Goal: Transaction & Acquisition: Purchase product/service

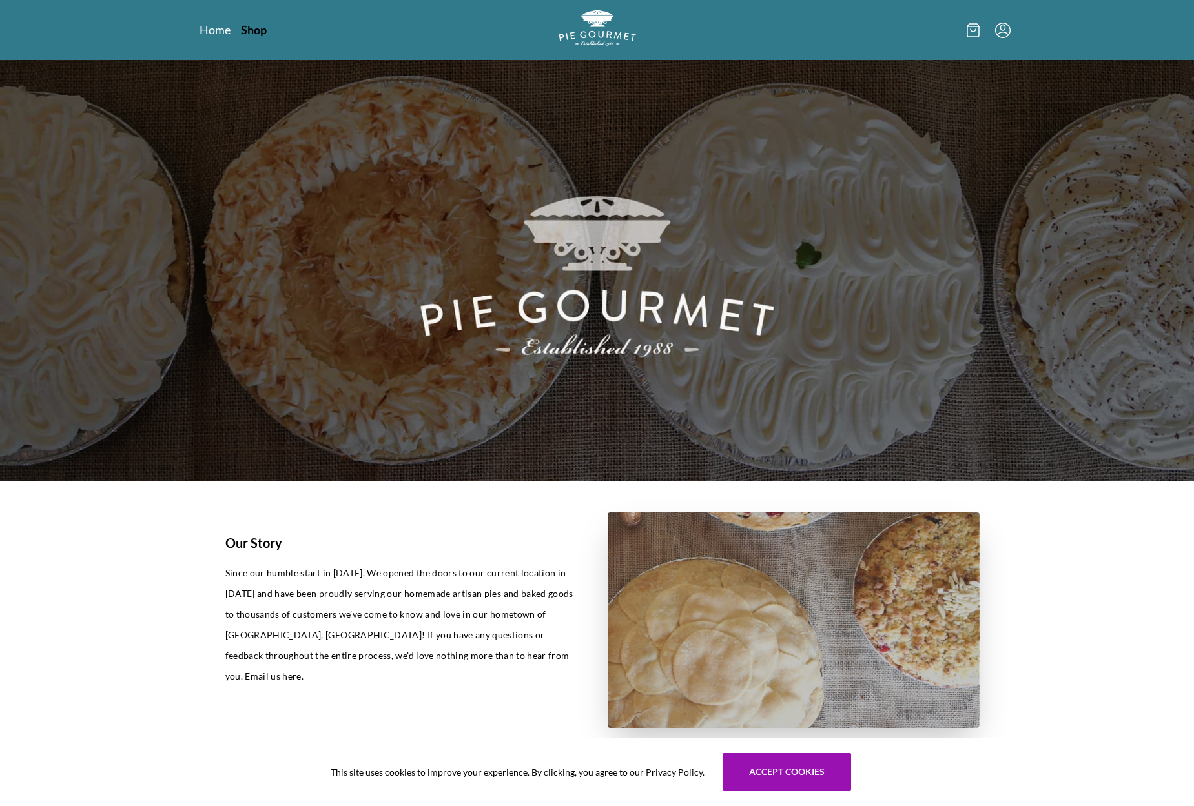
click at [258, 25] on link "Shop" at bounding box center [254, 29] width 26 height 15
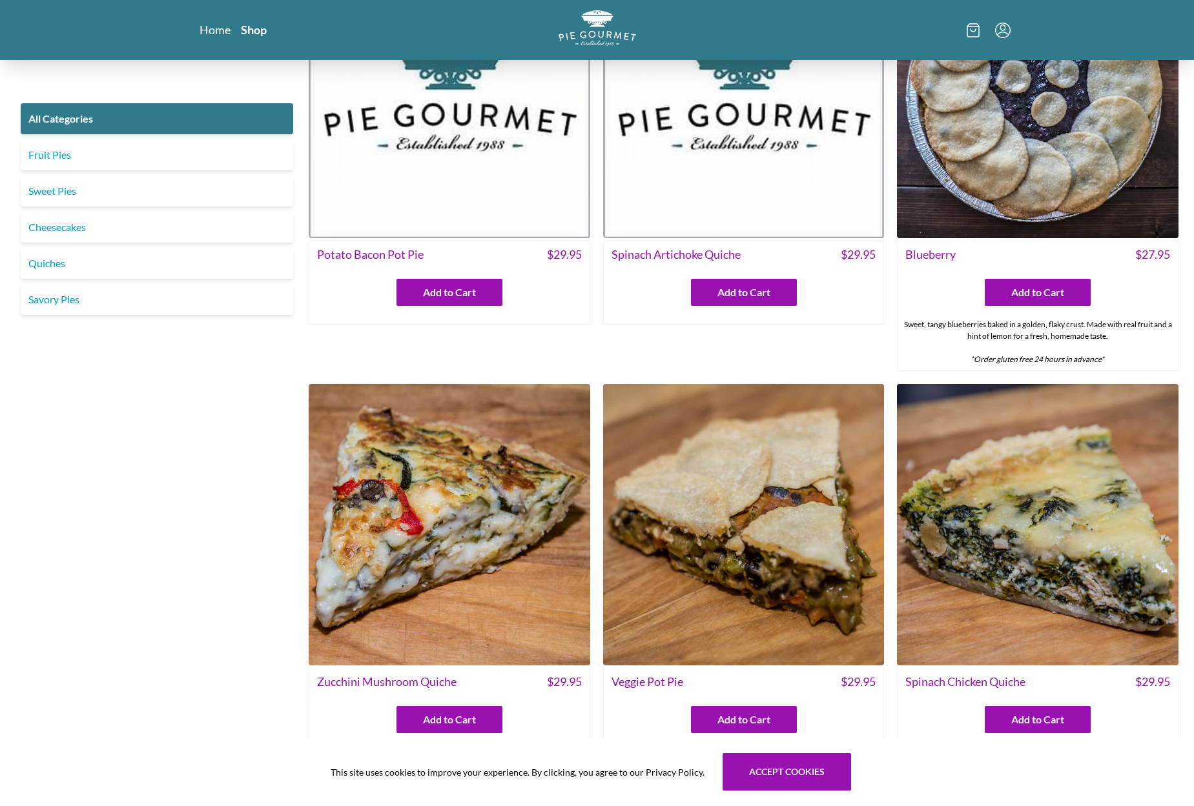
scroll to position [517, 0]
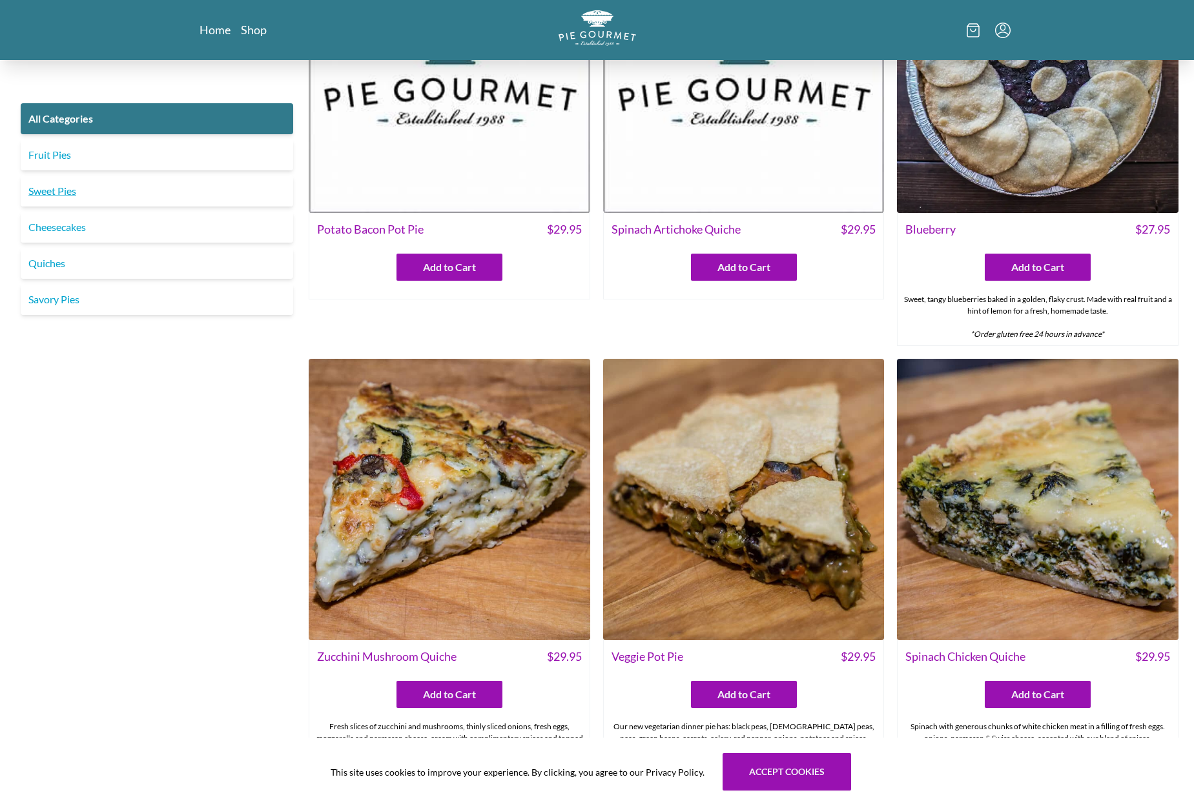
click at [56, 191] on link "Sweet Pies" at bounding box center [157, 191] width 272 height 31
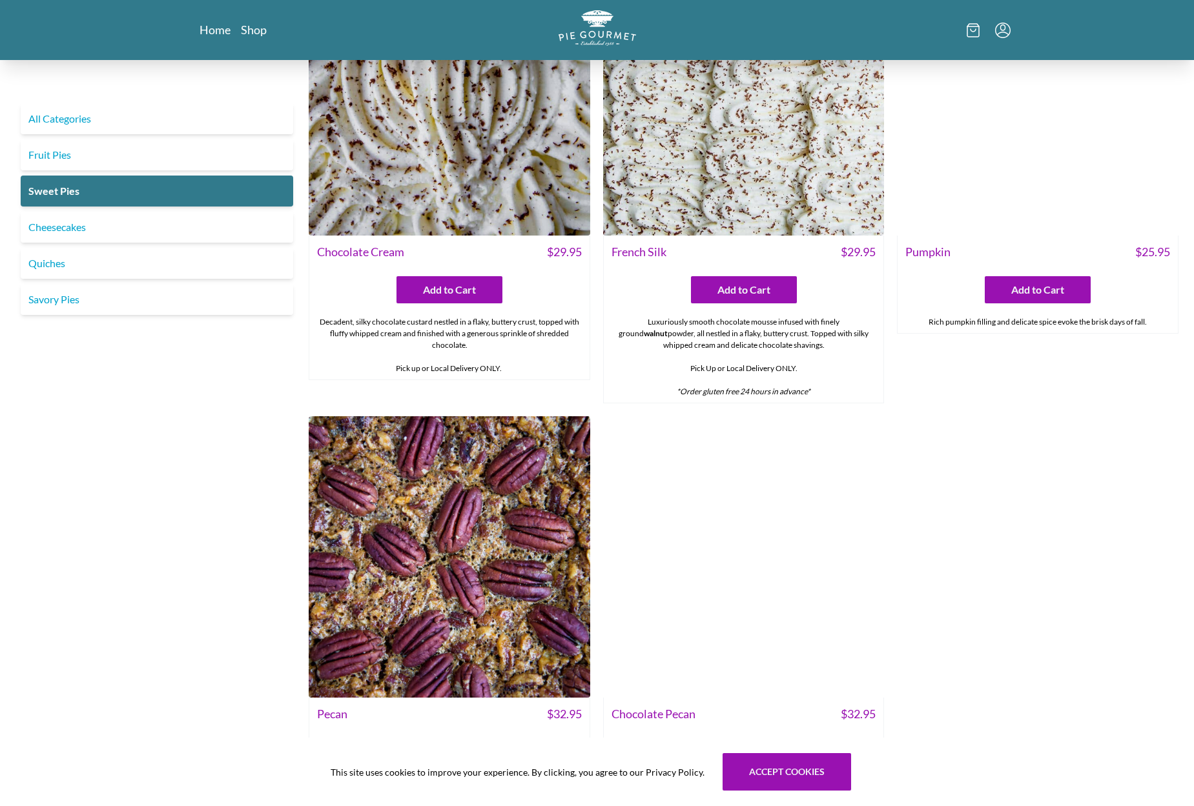
scroll to position [560, 0]
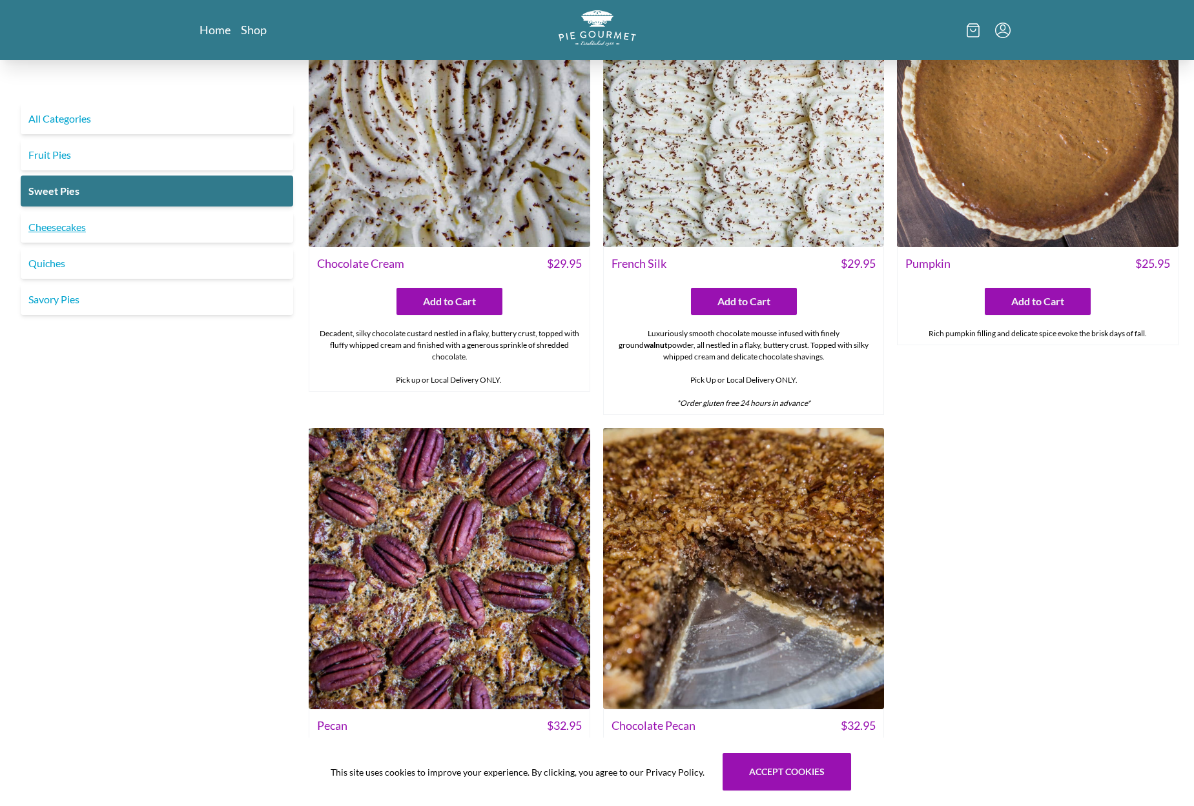
click at [149, 227] on link "Cheesecakes" at bounding box center [157, 227] width 272 height 31
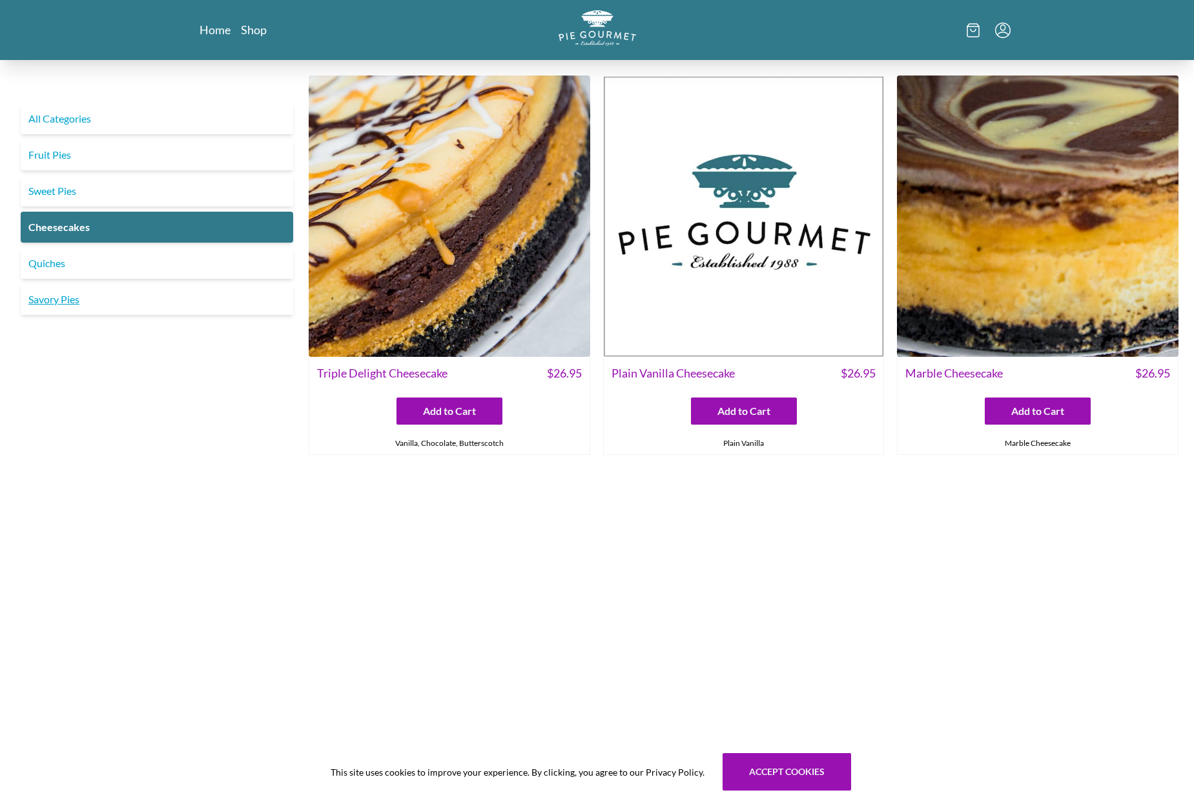
click at [83, 303] on link "Savory Pies" at bounding box center [157, 299] width 272 height 31
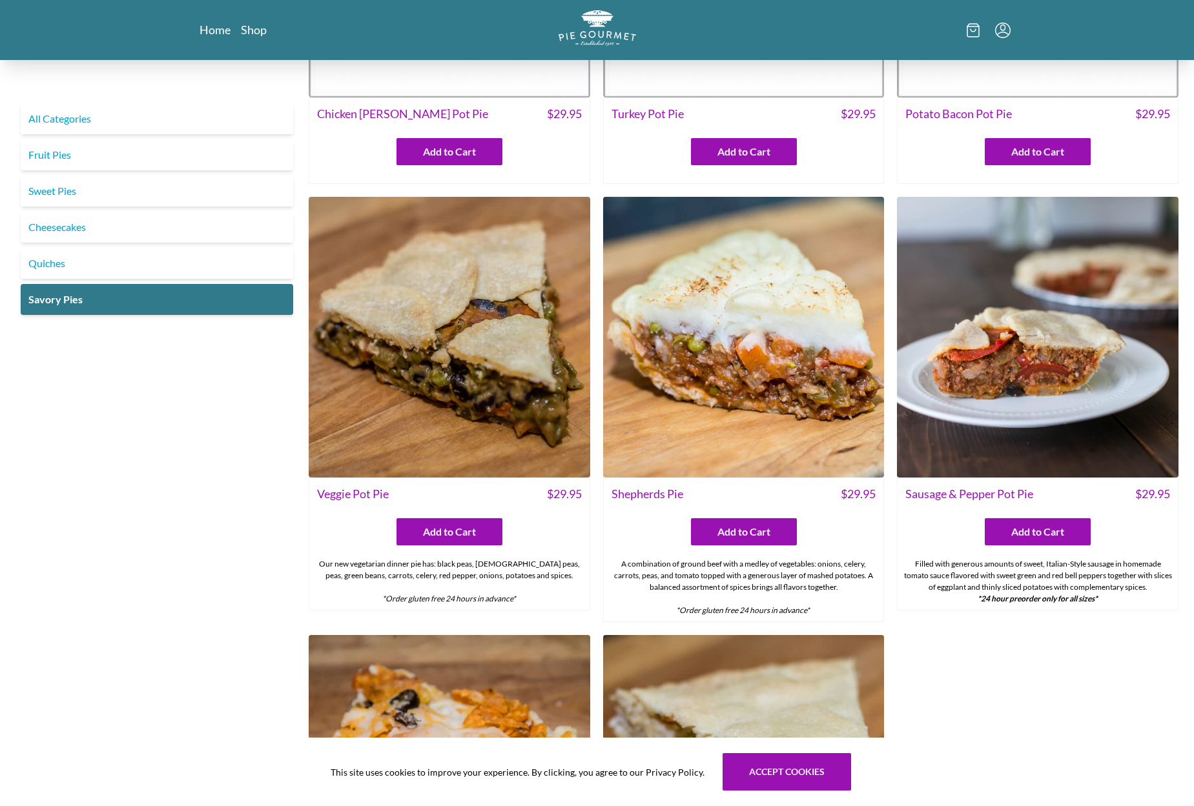
scroll to position [280, 0]
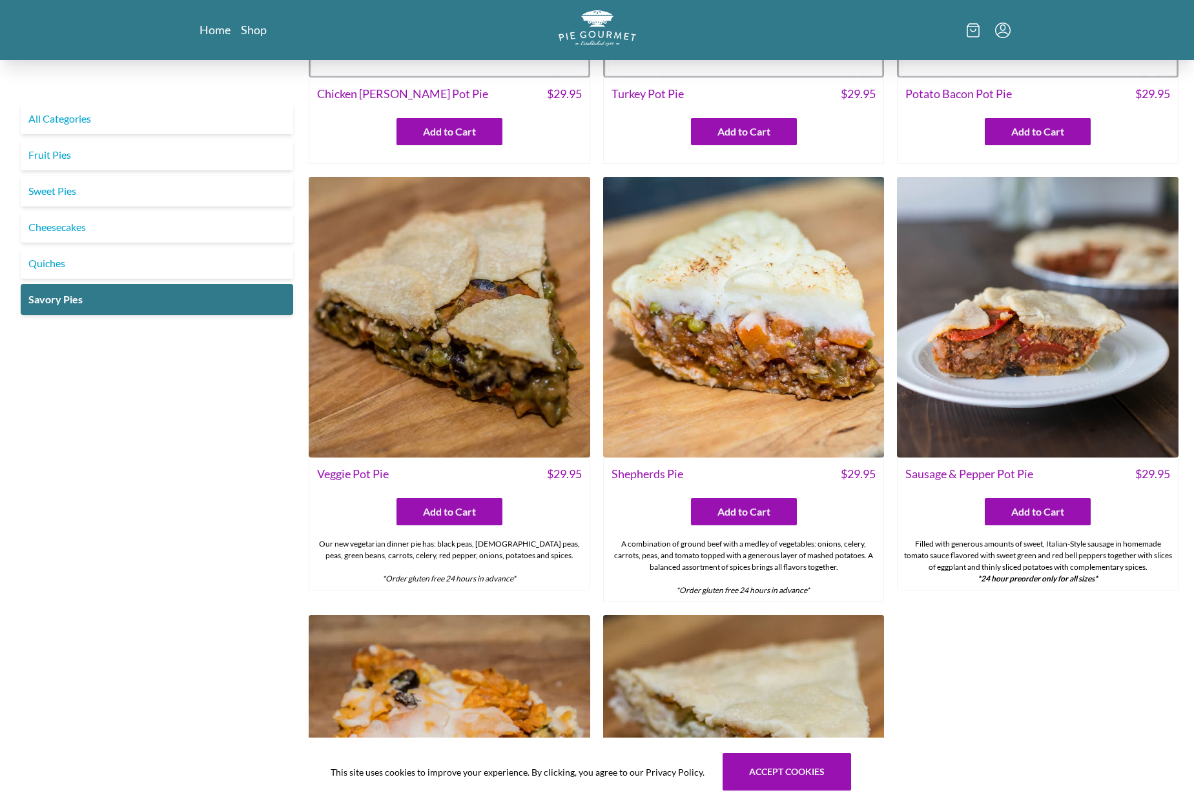
drag, startPoint x: 184, startPoint y: 471, endPoint x: 111, endPoint y: 411, distance: 94.5
click at [111, 411] on div "All Categories Fruit Pies Sweet Pies Cheesecakes Quiches Savory Pies" at bounding box center [156, 414] width 283 height 1253
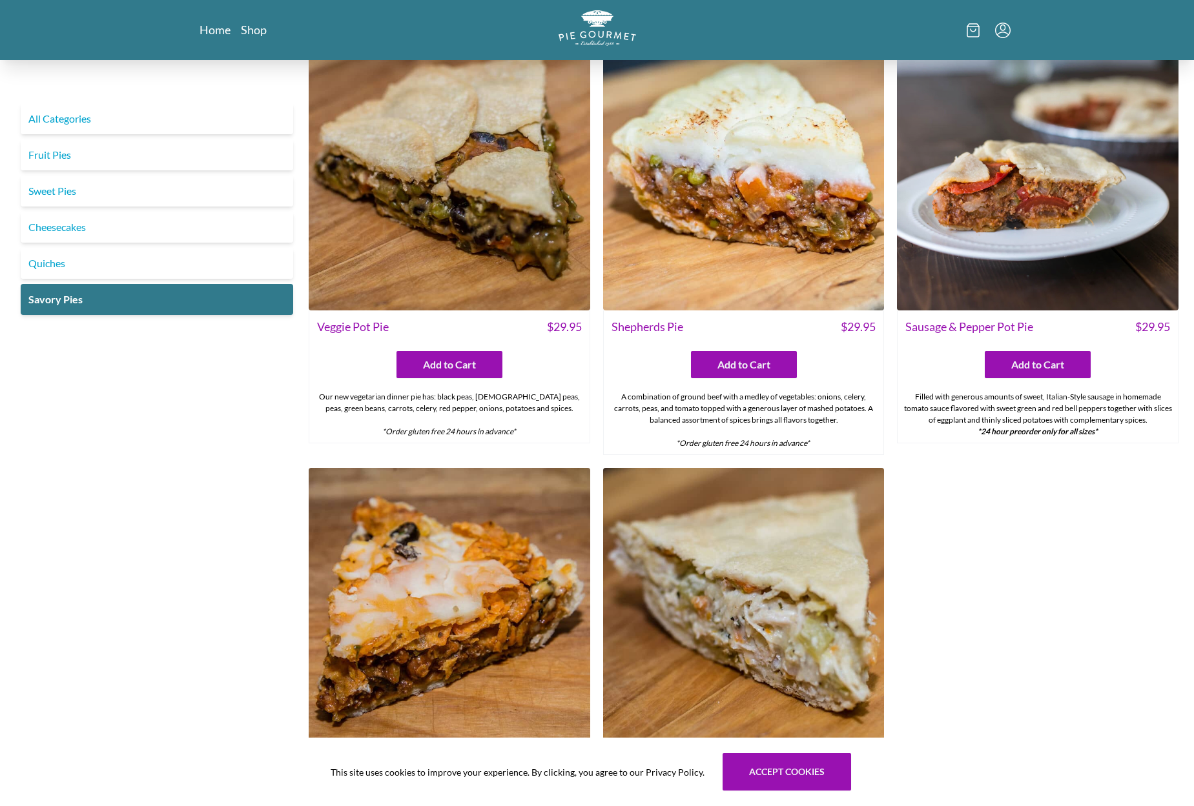
scroll to position [538, 0]
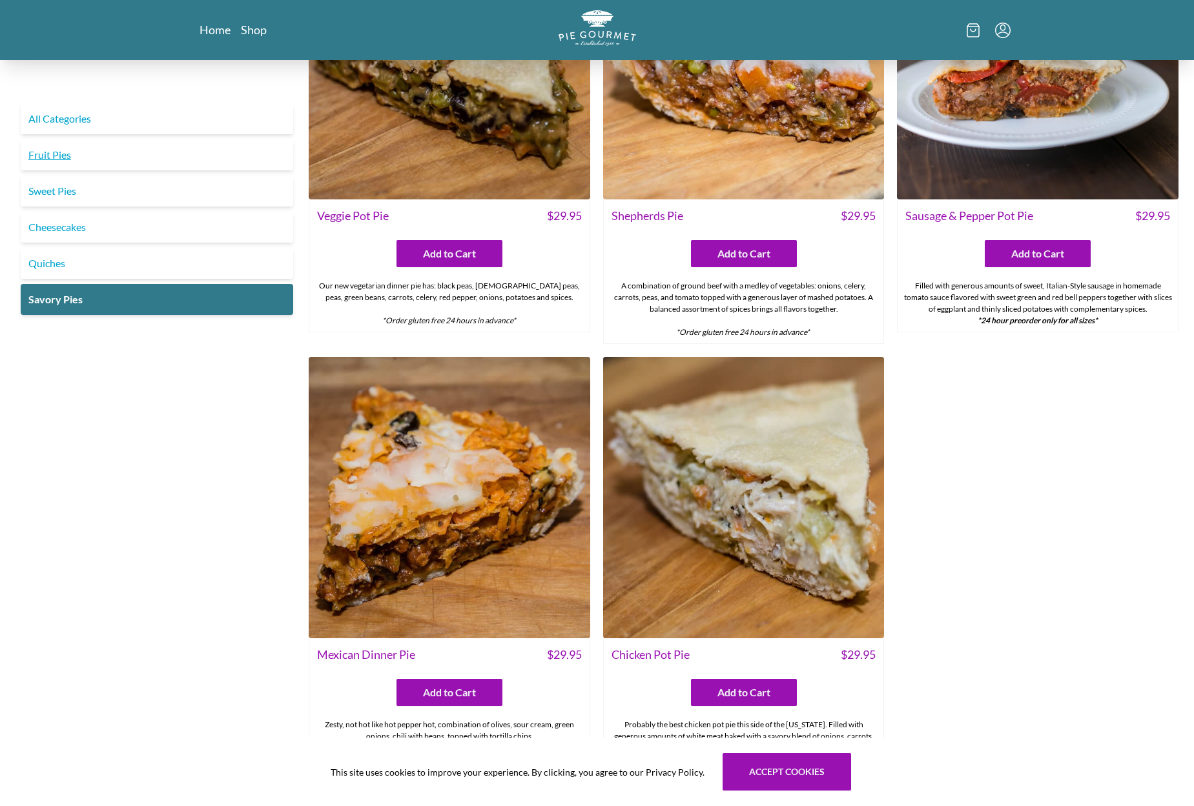
click at [68, 148] on link "Fruit Pies" at bounding box center [157, 154] width 272 height 31
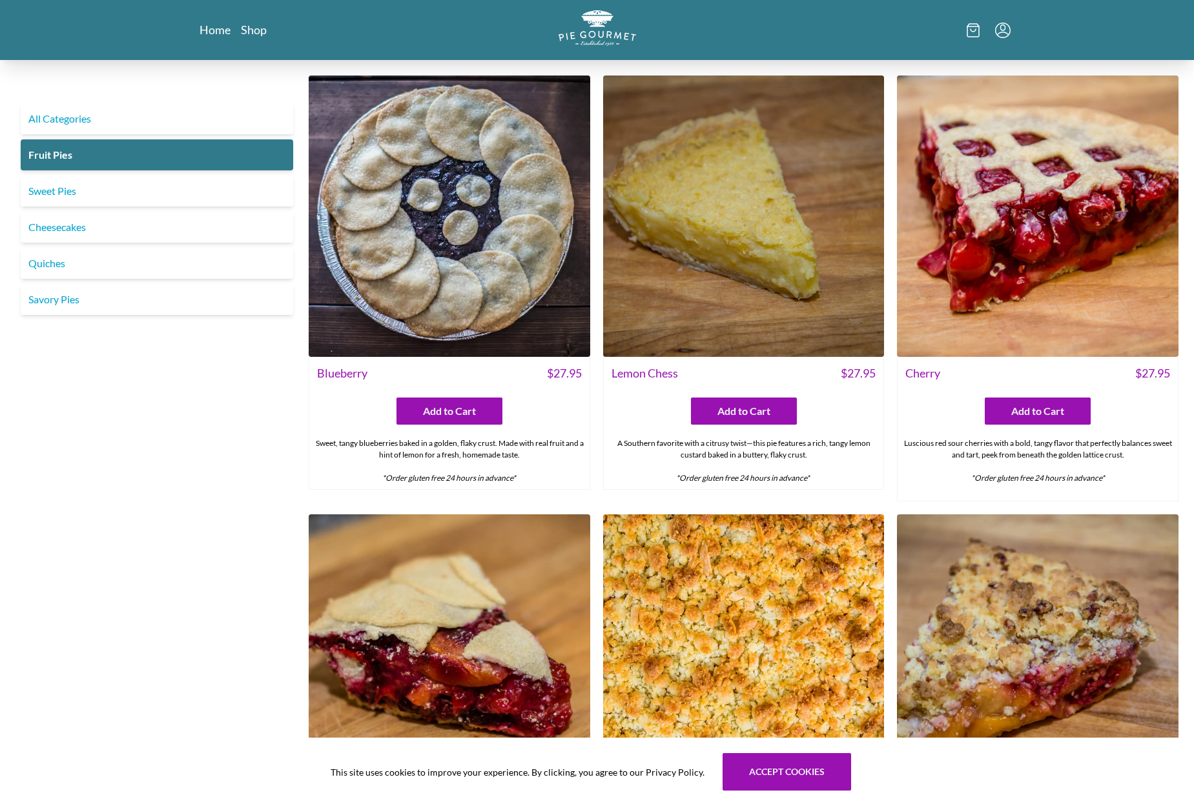
click at [360, 271] on img at bounding box center [450, 217] width 282 height 282
